Goal: Task Accomplishment & Management: Use online tool/utility

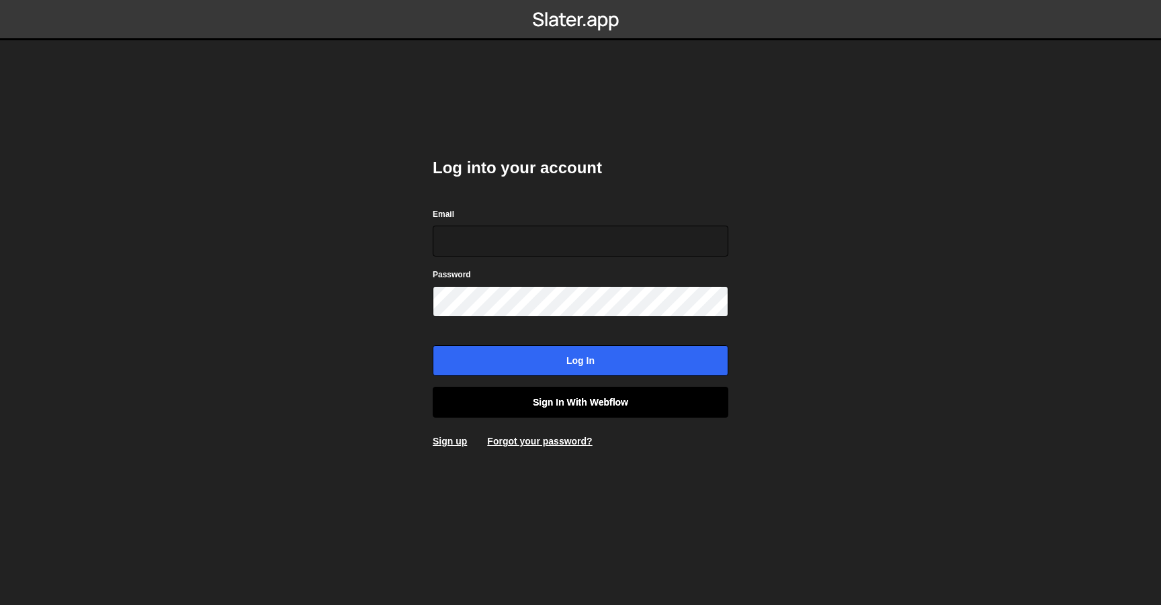
type input "[EMAIL_ADDRESS][DOMAIN_NAME]"
click at [579, 407] on link "Sign in with Webflow" at bounding box center [581, 402] width 296 height 31
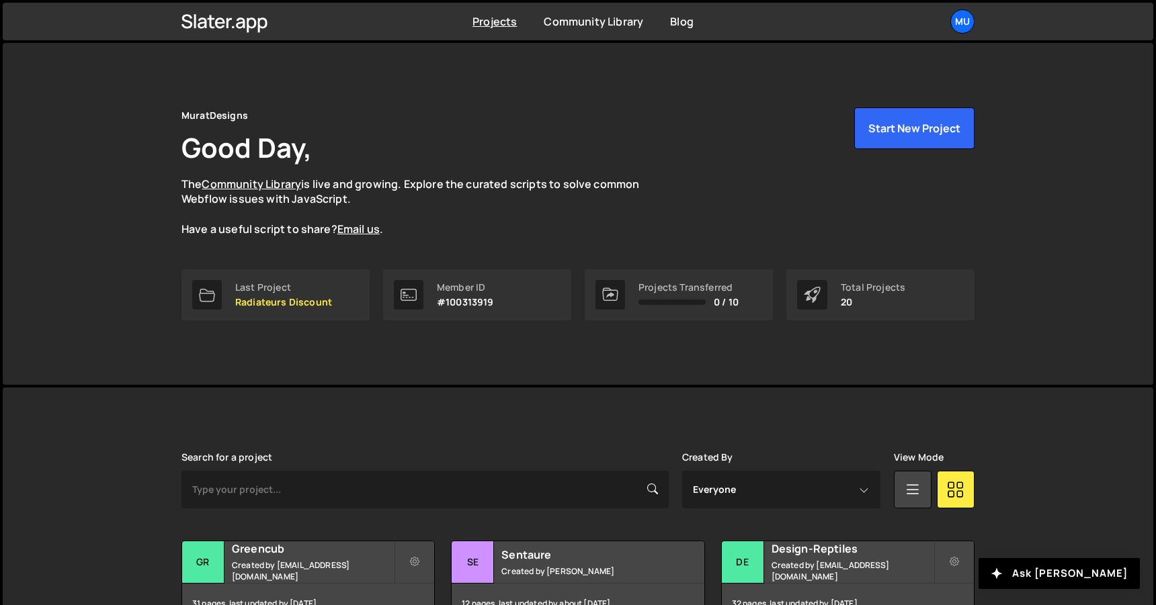
scroll to position [73, 0]
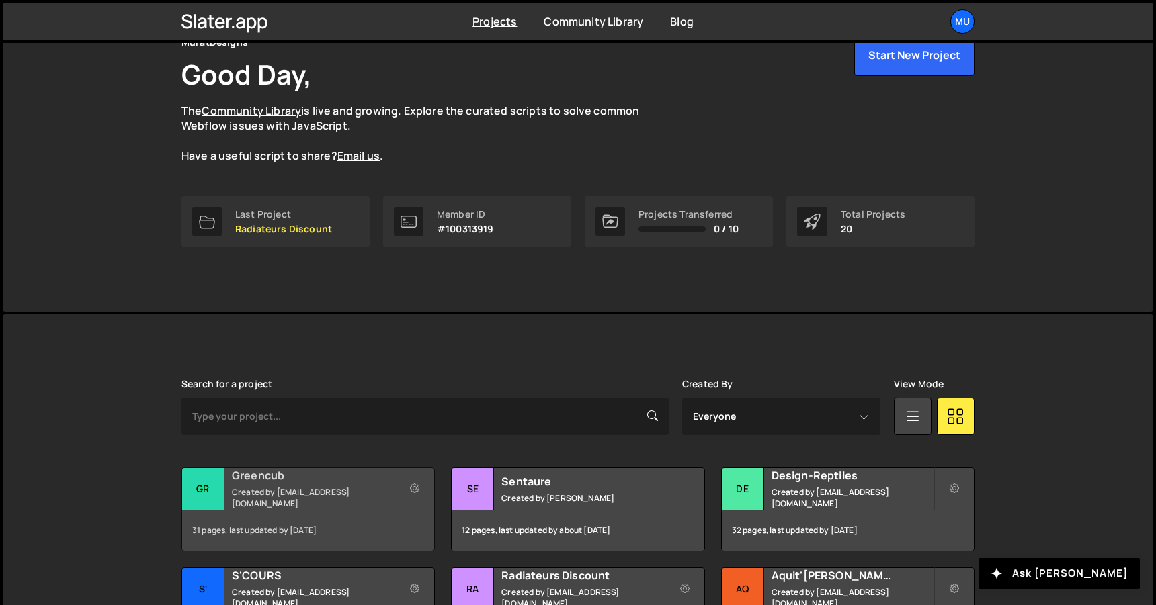
click at [292, 482] on h2 "Greencub" at bounding box center [313, 475] width 162 height 15
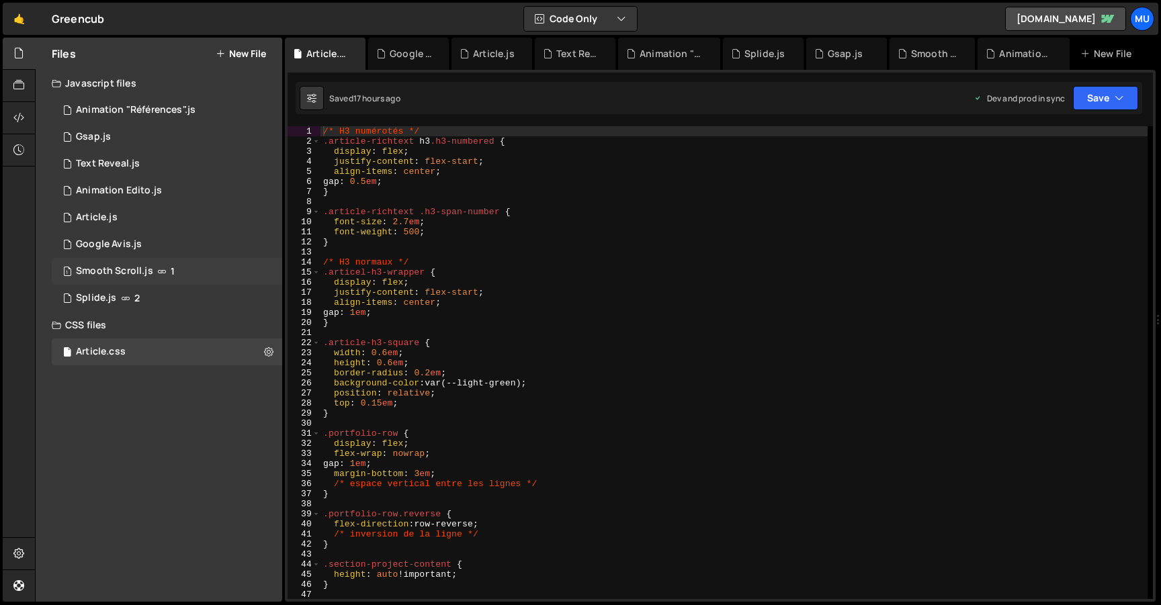
click at [253, 276] on div "1 Smooth Scroll.js 1" at bounding box center [167, 271] width 230 height 27
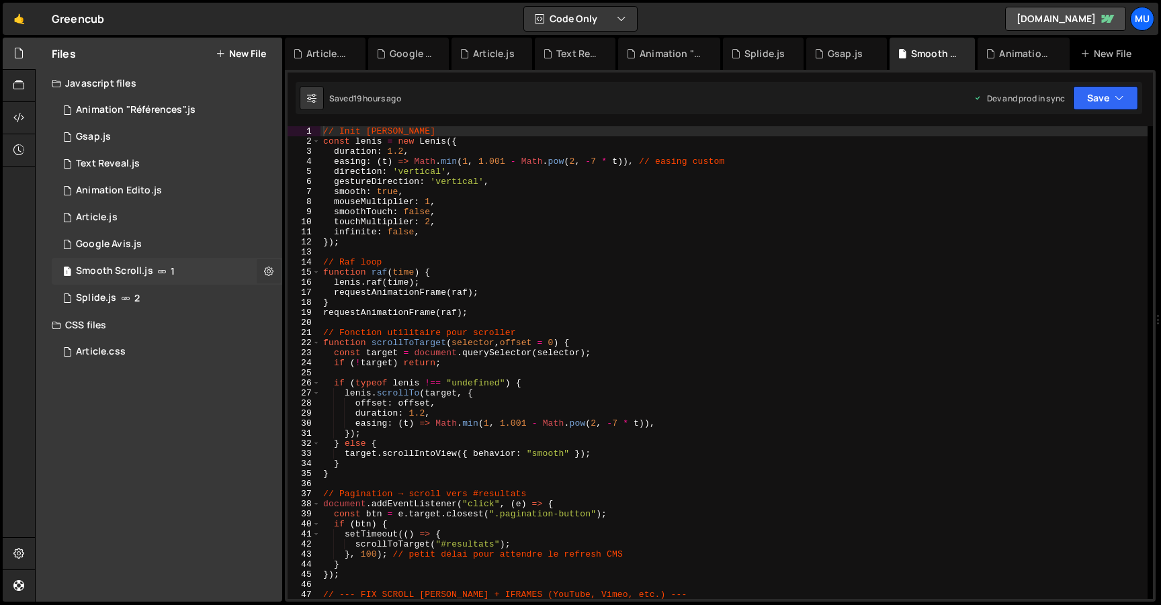
click at [264, 273] on icon at bounding box center [268, 271] width 9 height 13
type input "Smooth Scroll"
radio input "true"
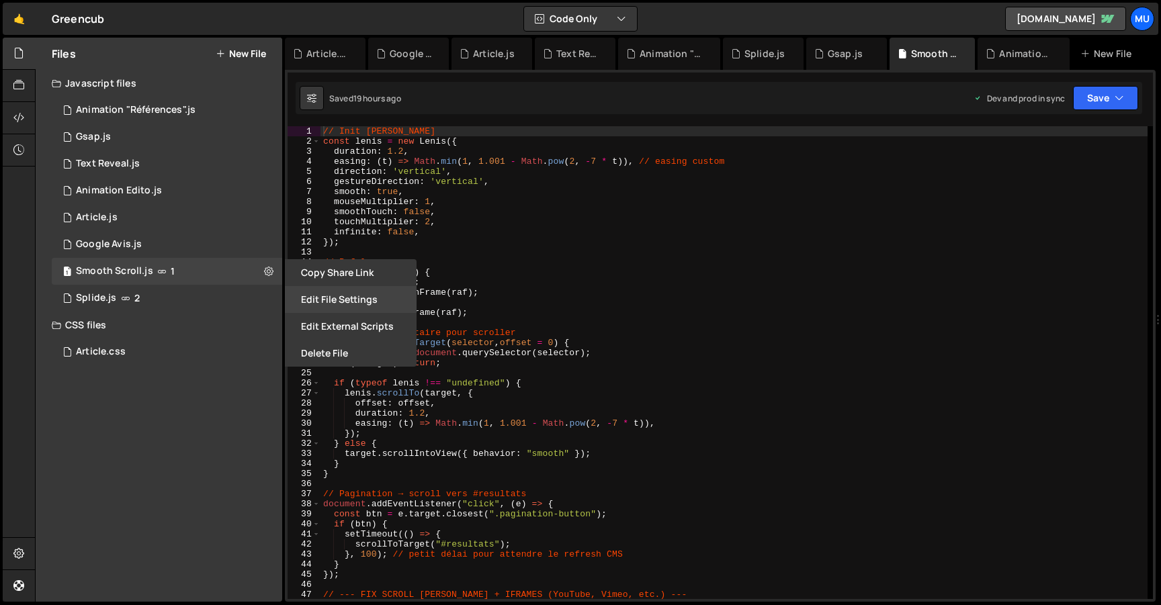
click at [335, 300] on button "Edit File Settings" at bounding box center [351, 299] width 132 height 27
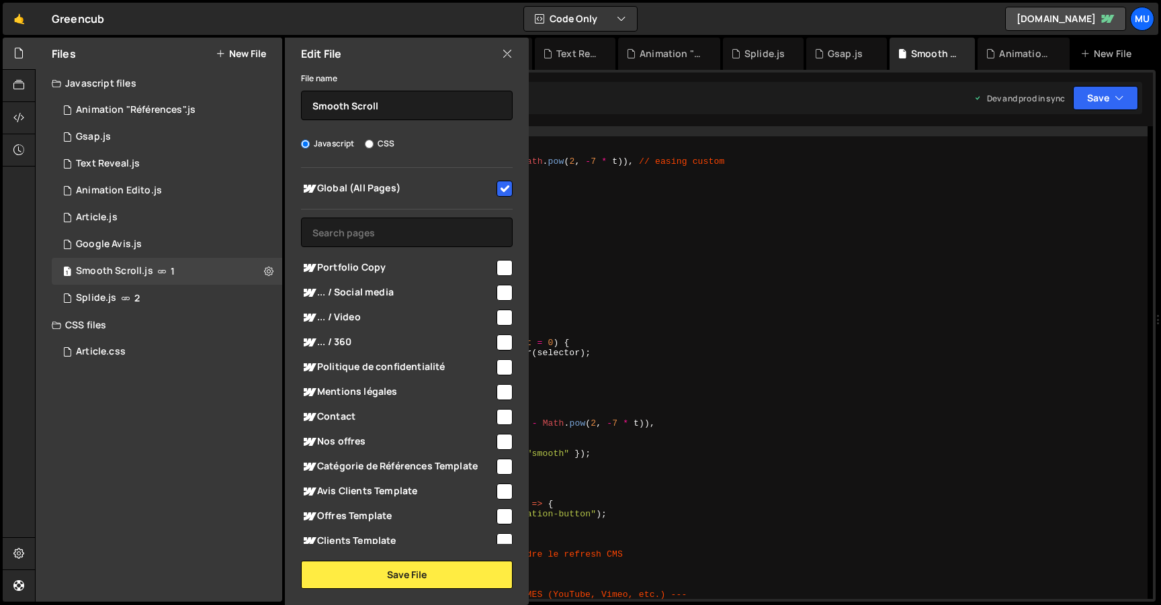
click at [451, 198] on div "Global (All Pages)" at bounding box center [407, 188] width 212 height 25
click at [477, 189] on span "Global (All Pages)" at bounding box center [398, 189] width 194 height 16
checkbox input "false"
click at [390, 570] on button "Save File" at bounding box center [407, 575] width 212 height 28
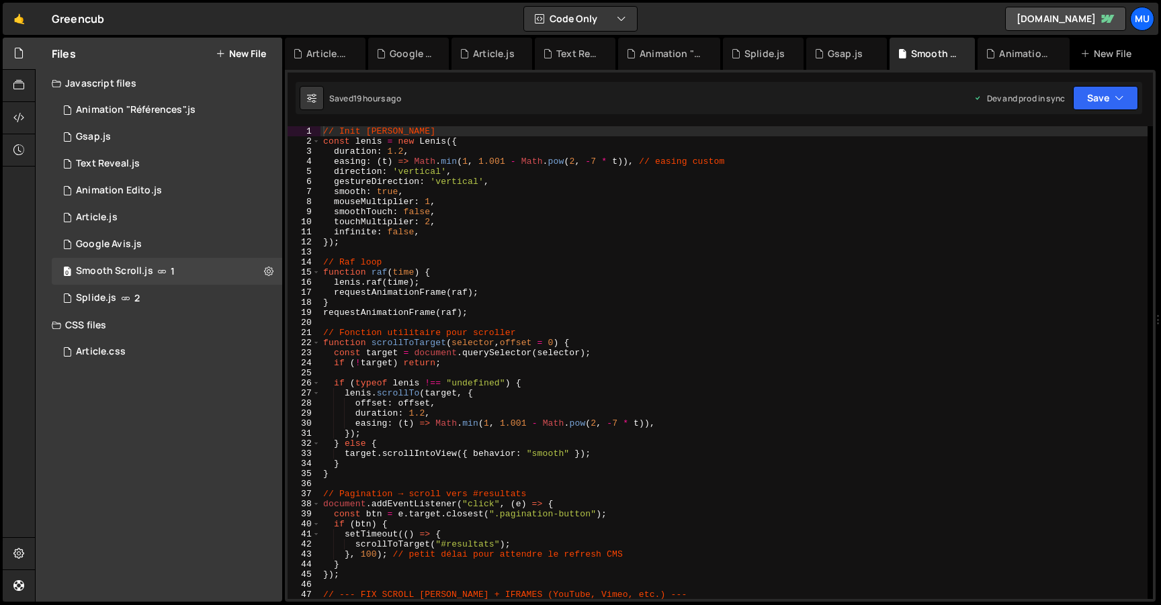
type textarea "infinite: false,"
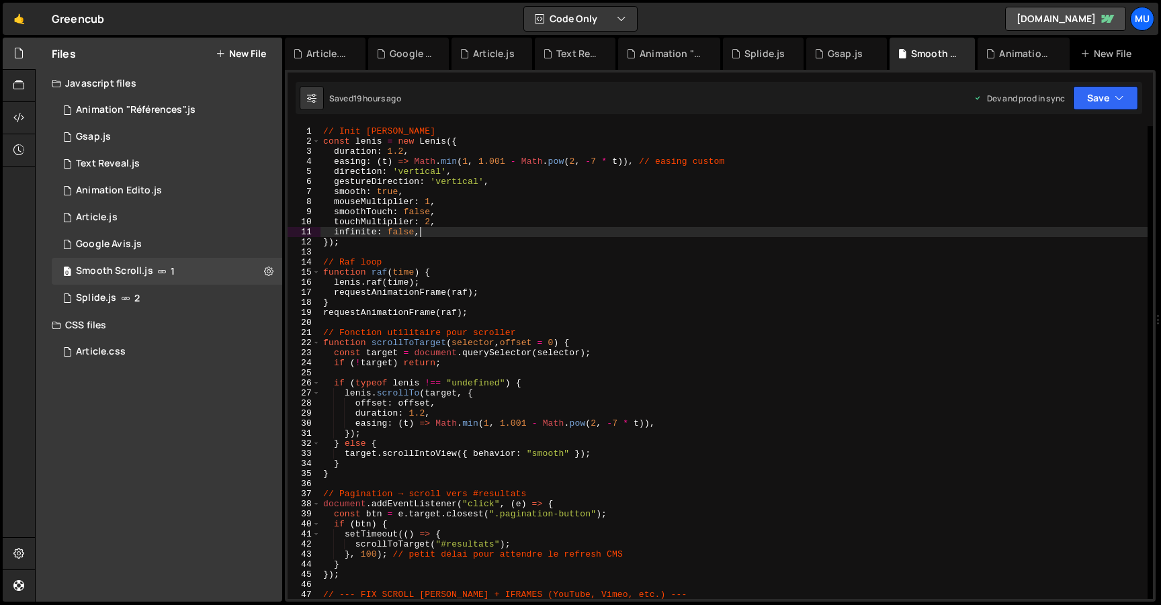
click at [629, 230] on div "// Init Lenis const lenis = new Lenis ({ duration : 1.2 , easing : ( t ) => Mat…" at bounding box center [734, 372] width 827 height 493
